Goal: Task Accomplishment & Management: Manage account settings

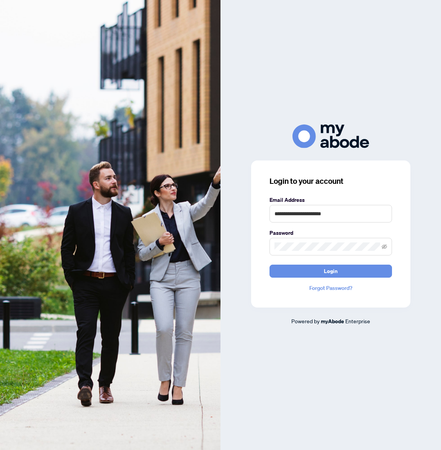
type input "**********"
click at [331, 271] on button "Login" at bounding box center [331, 271] width 123 height 13
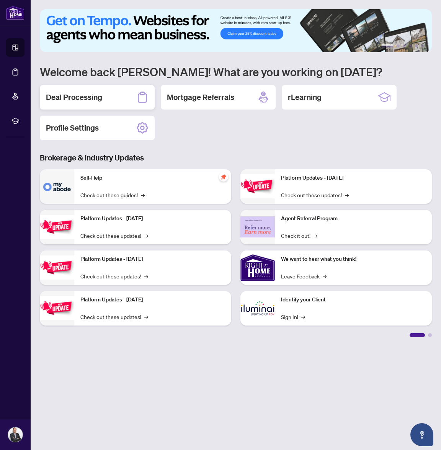
click at [110, 97] on div "Deal Processing" at bounding box center [97, 97] width 115 height 25
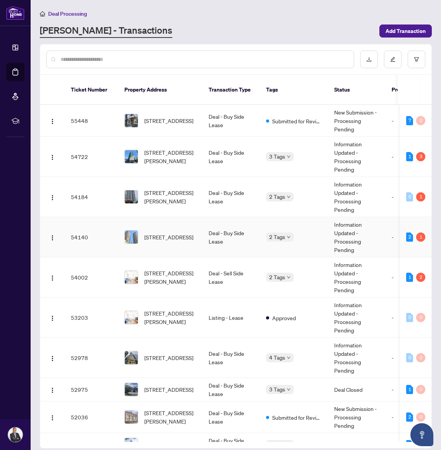
click at [203, 239] on td "Deal - Buy Side Lease" at bounding box center [231, 237] width 57 height 40
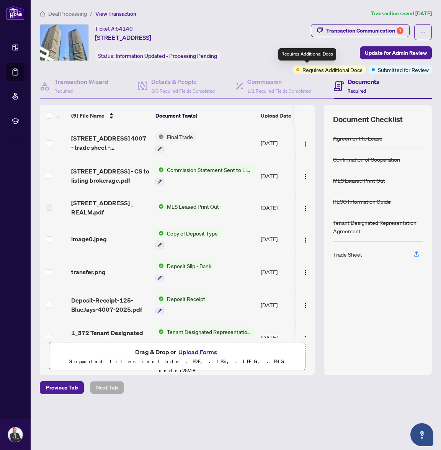
click at [309, 69] on span "Requires Additional Docs" at bounding box center [333, 69] width 60 height 8
click at [387, 32] on div "Transaction Communication 1" at bounding box center [364, 31] width 77 height 12
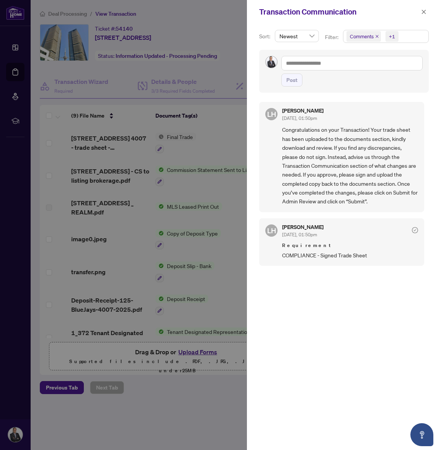
click at [215, 85] on div at bounding box center [220, 225] width 441 height 450
click at [425, 11] on icon "close" at bounding box center [424, 12] width 4 height 4
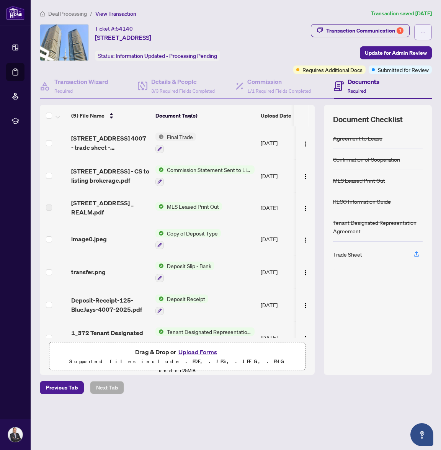
click at [421, 34] on icon "ellipsis" at bounding box center [423, 31] width 5 height 5
click at [299, 52] on div "Transaction Communication 1 Update for Admin Review Requires Additional Docs Su…" at bounding box center [346, 49] width 174 height 50
click at [383, 50] on span "Update for Admin Review" at bounding box center [396, 53] width 62 height 12
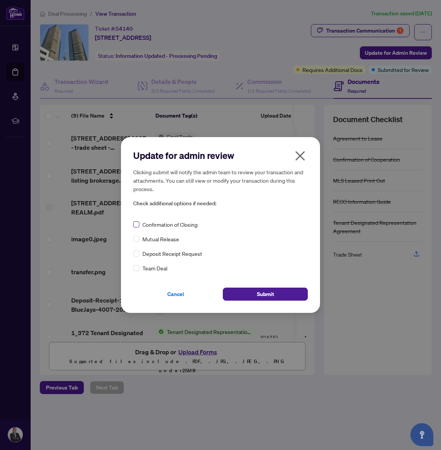
click at [139, 223] on span at bounding box center [136, 224] width 6 height 6
click at [267, 297] on span "Submit" at bounding box center [265, 294] width 17 height 12
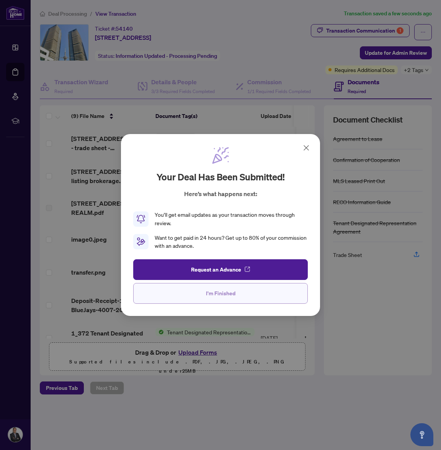
click at [220, 298] on span "I'm Finished" at bounding box center [220, 293] width 29 height 12
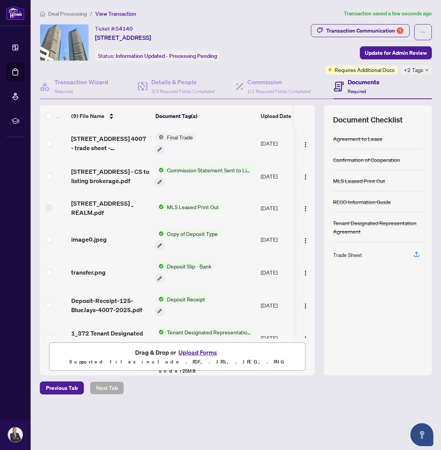
click at [65, 11] on span "Deal Processing" at bounding box center [67, 13] width 39 height 7
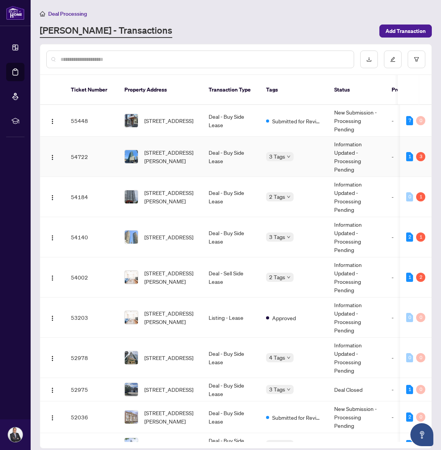
click at [176, 137] on td "[STREET_ADDRESS][PERSON_NAME]" at bounding box center [160, 157] width 84 height 40
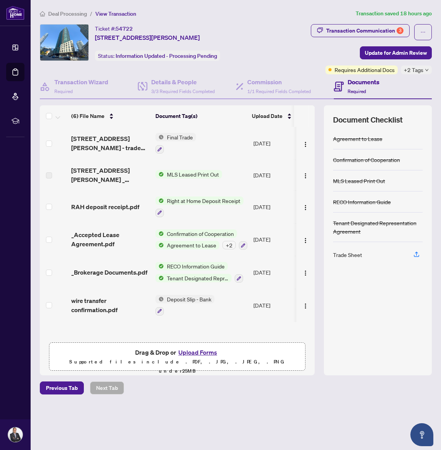
click at [72, 11] on span "Deal Processing" at bounding box center [67, 13] width 39 height 7
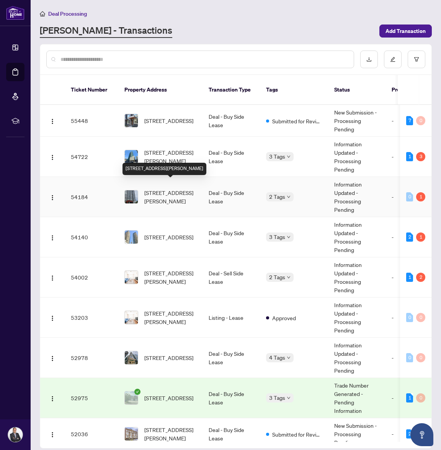
click at [193, 174] on div "[STREET_ADDRESS][PERSON_NAME]" at bounding box center [165, 169] width 84 height 12
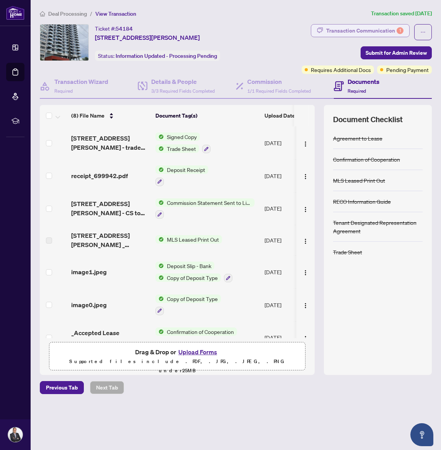
click at [371, 30] on div "Transaction Communication 1" at bounding box center [364, 31] width 77 height 12
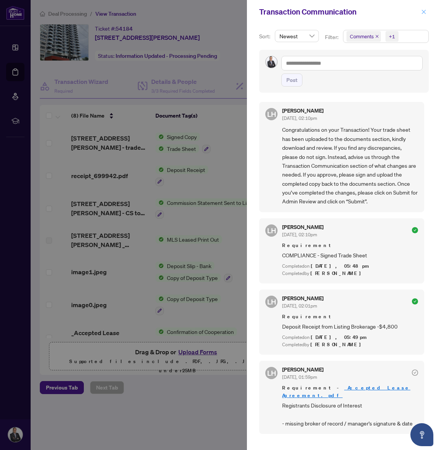
click at [426, 9] on span "button" at bounding box center [423, 12] width 5 height 12
